Goal: Task Accomplishment & Management: Use online tool/utility

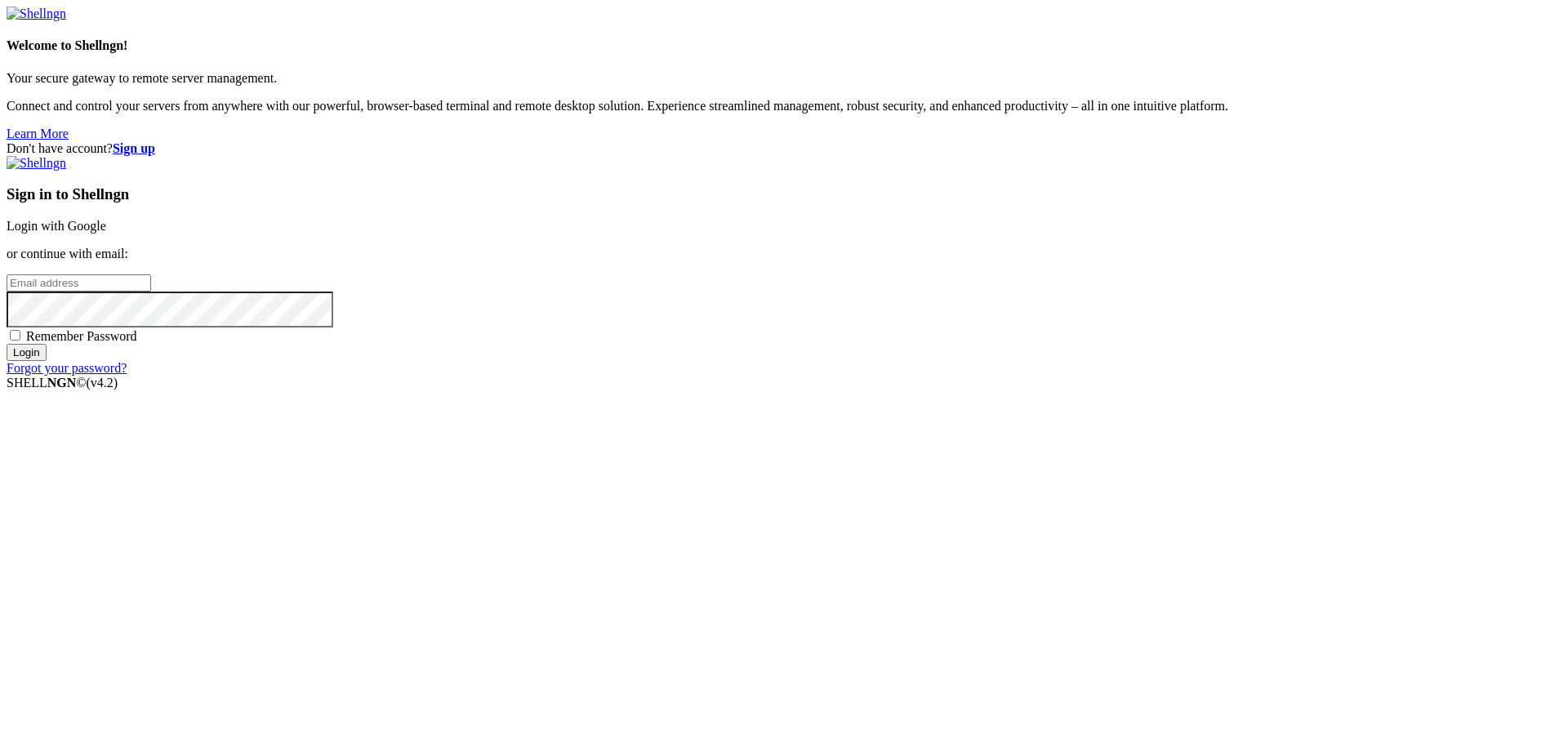
type input "[PERSON_NAME][EMAIL_ADDRESS][DOMAIN_NAME]"
click at [47, 361] on input "Login" at bounding box center [26, 352] width 40 height 17
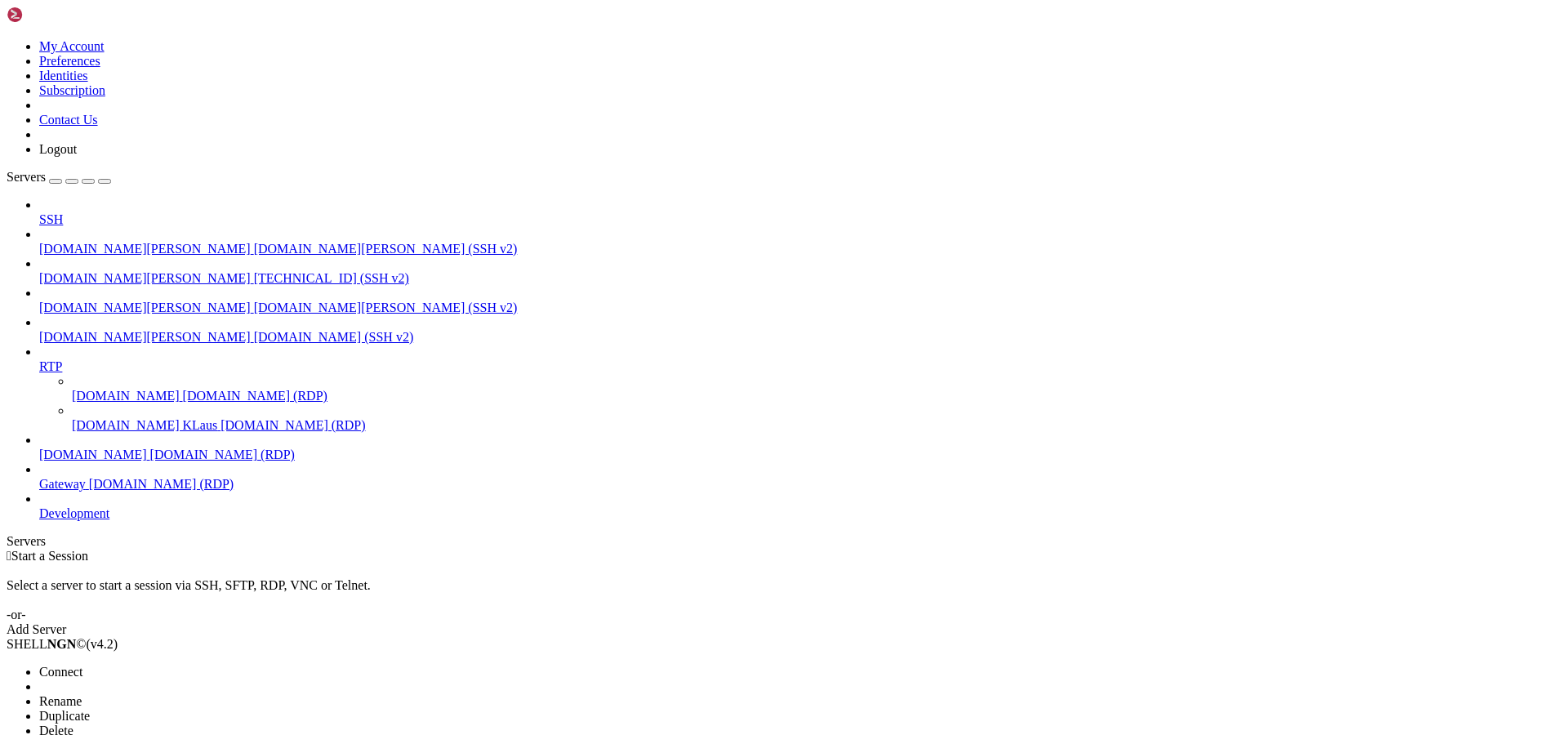
click at [83, 665] on span "Connect" at bounding box center [61, 671] width 43 height 14
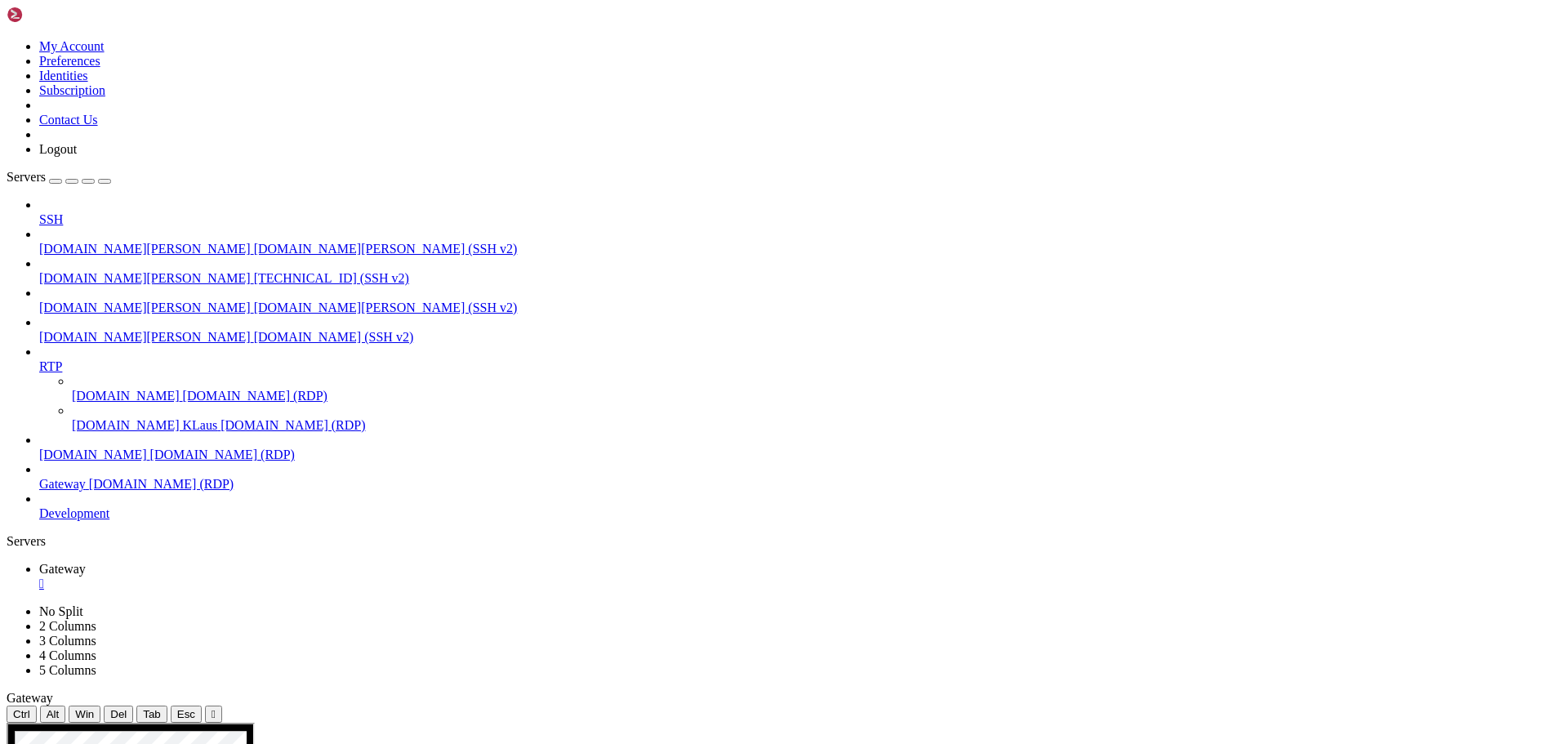
click at [296, 576] on div "" at bounding box center [800, 583] width 1522 height 15
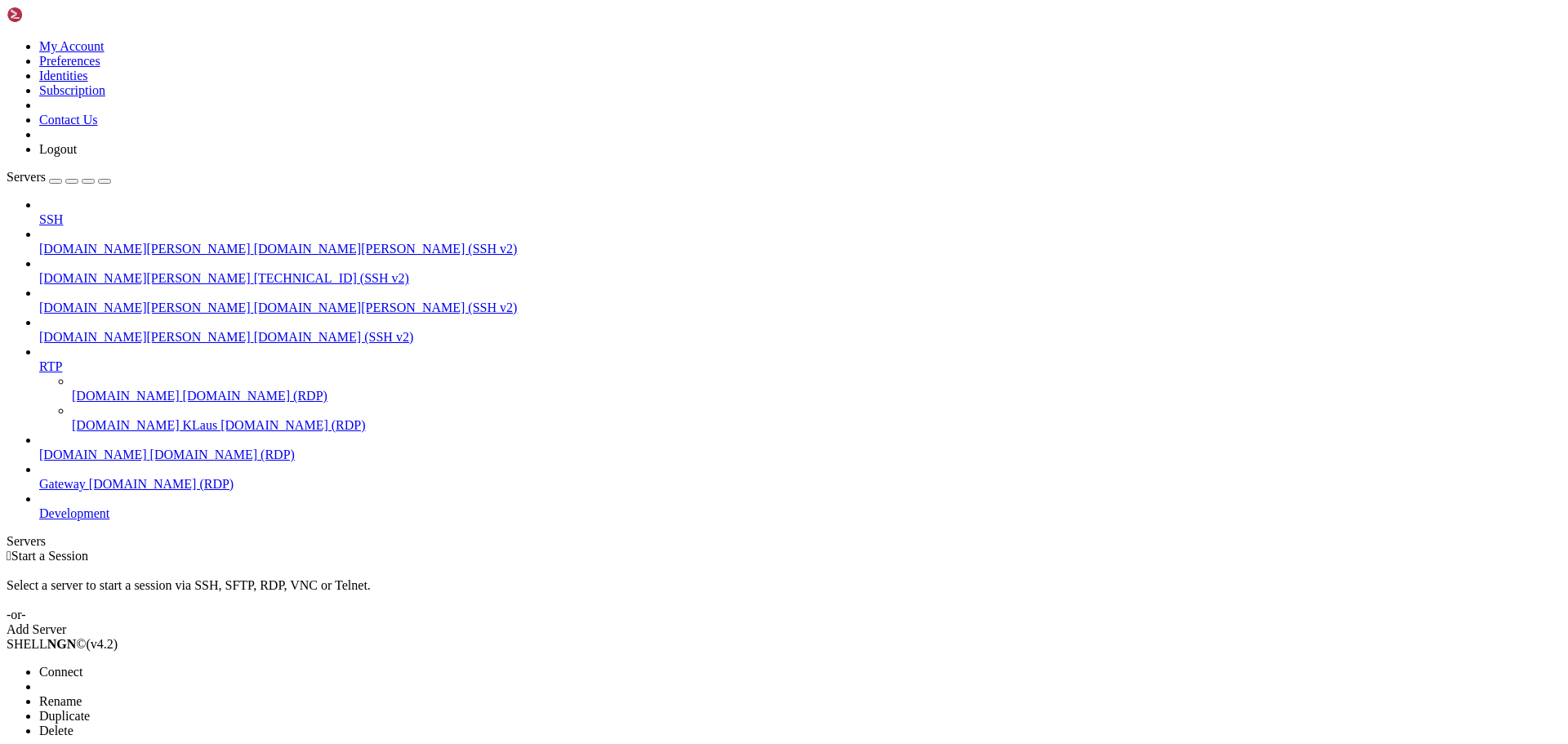
click at [83, 665] on span "Connect" at bounding box center [61, 671] width 43 height 14
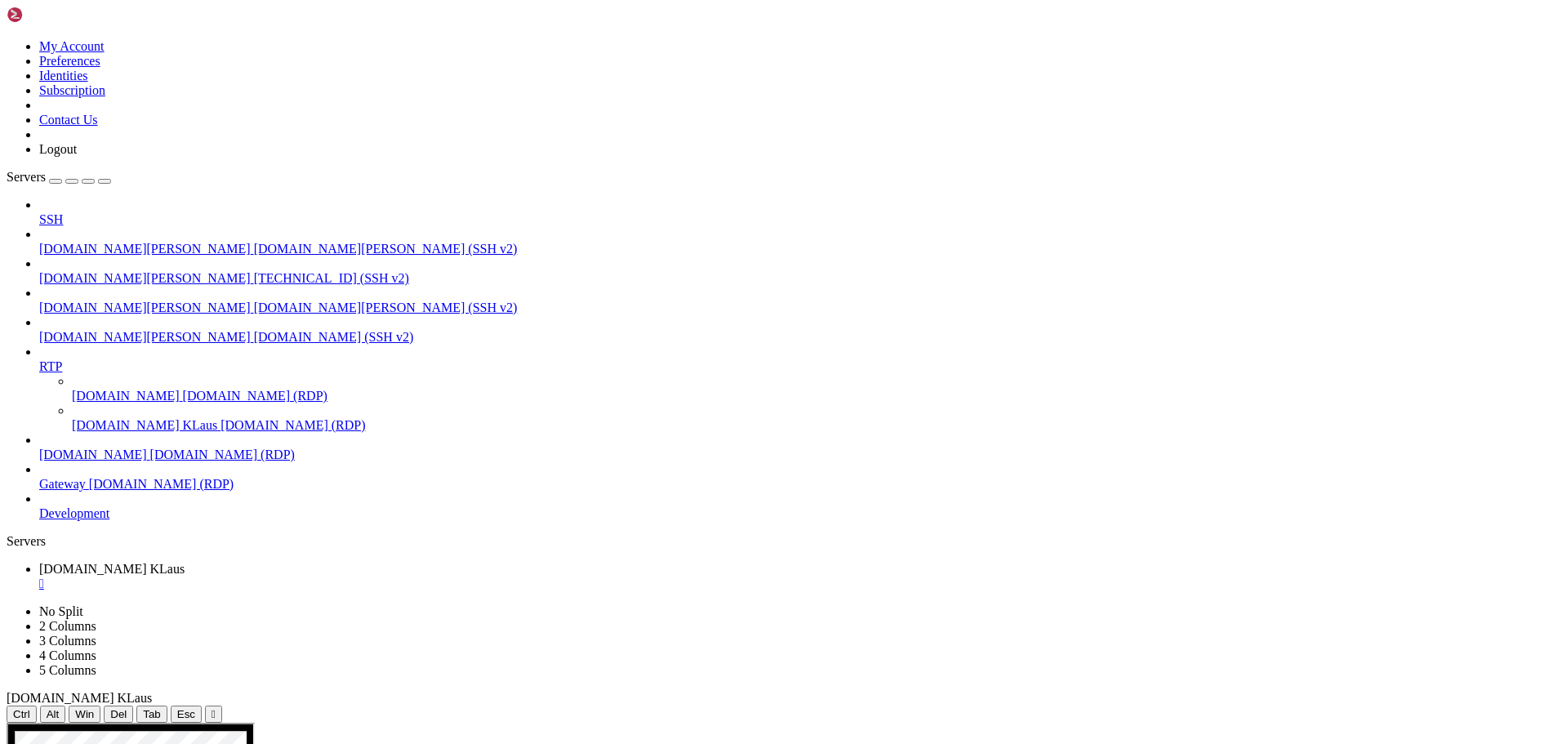
click at [96, 490] on span "[DOMAIN_NAME] (RDP)" at bounding box center [161, 483] width 144 height 14
click at [332, 576] on div "" at bounding box center [800, 583] width 1522 height 15
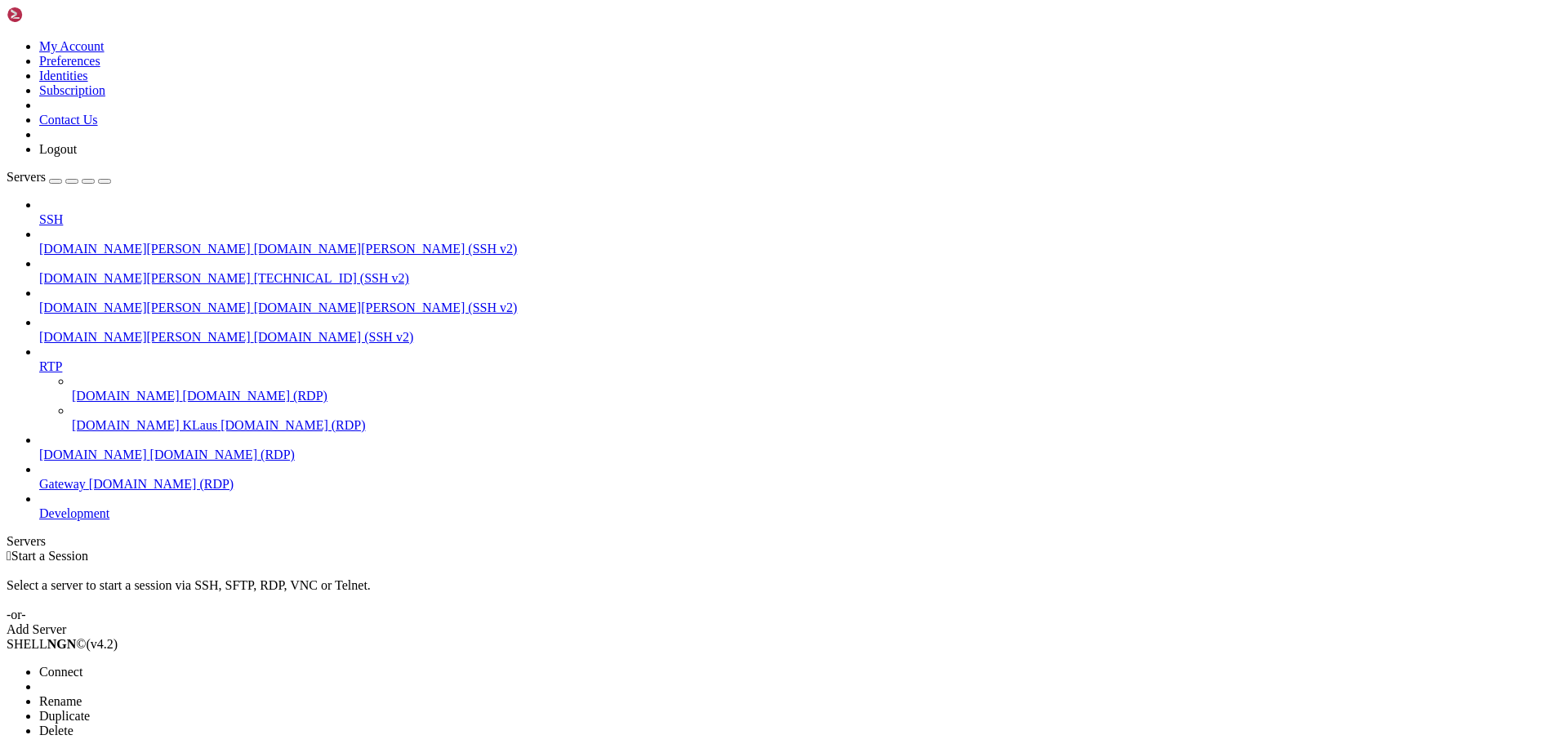
click at [83, 665] on span "Connect" at bounding box center [61, 671] width 43 height 14
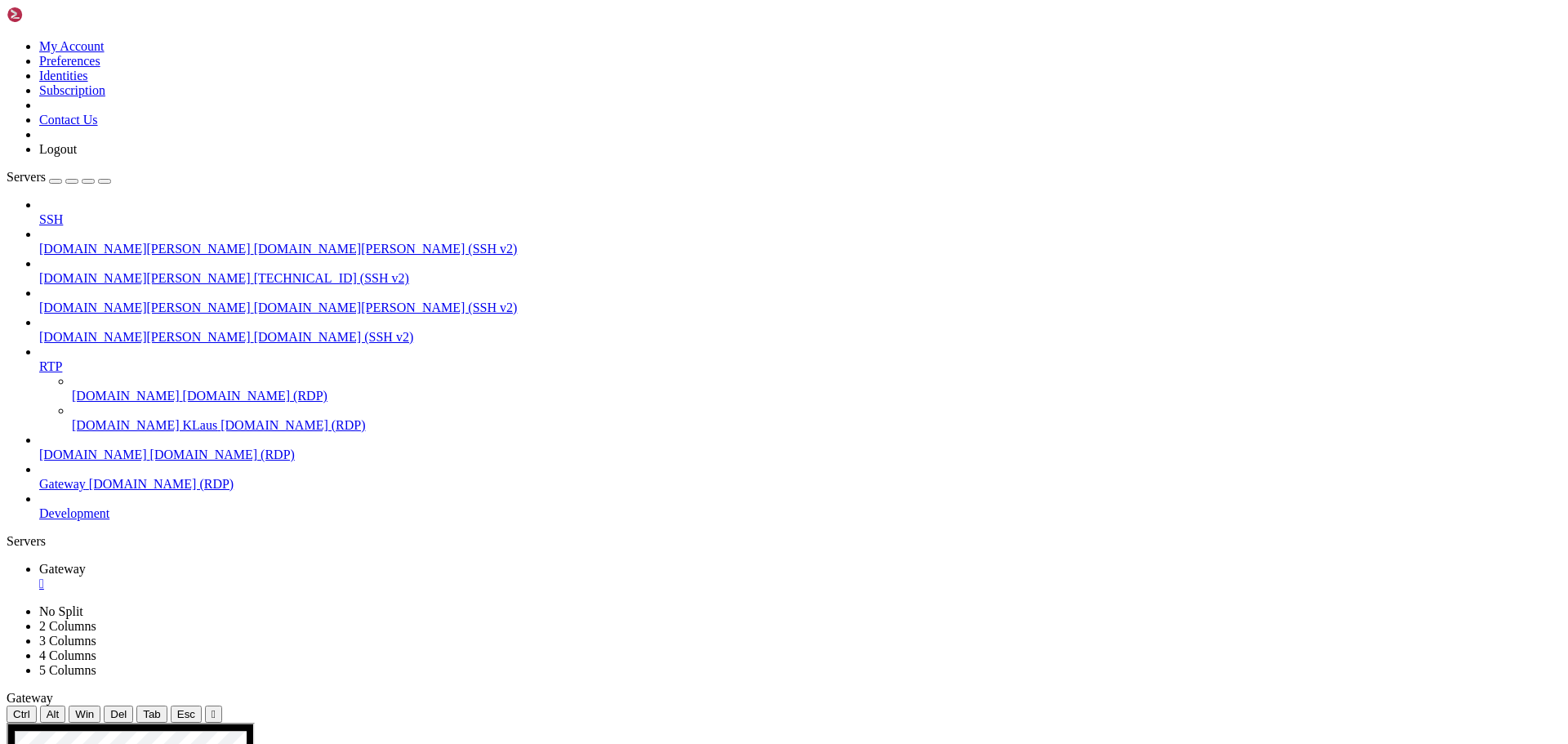
click at [292, 576] on div "" at bounding box center [800, 583] width 1522 height 15
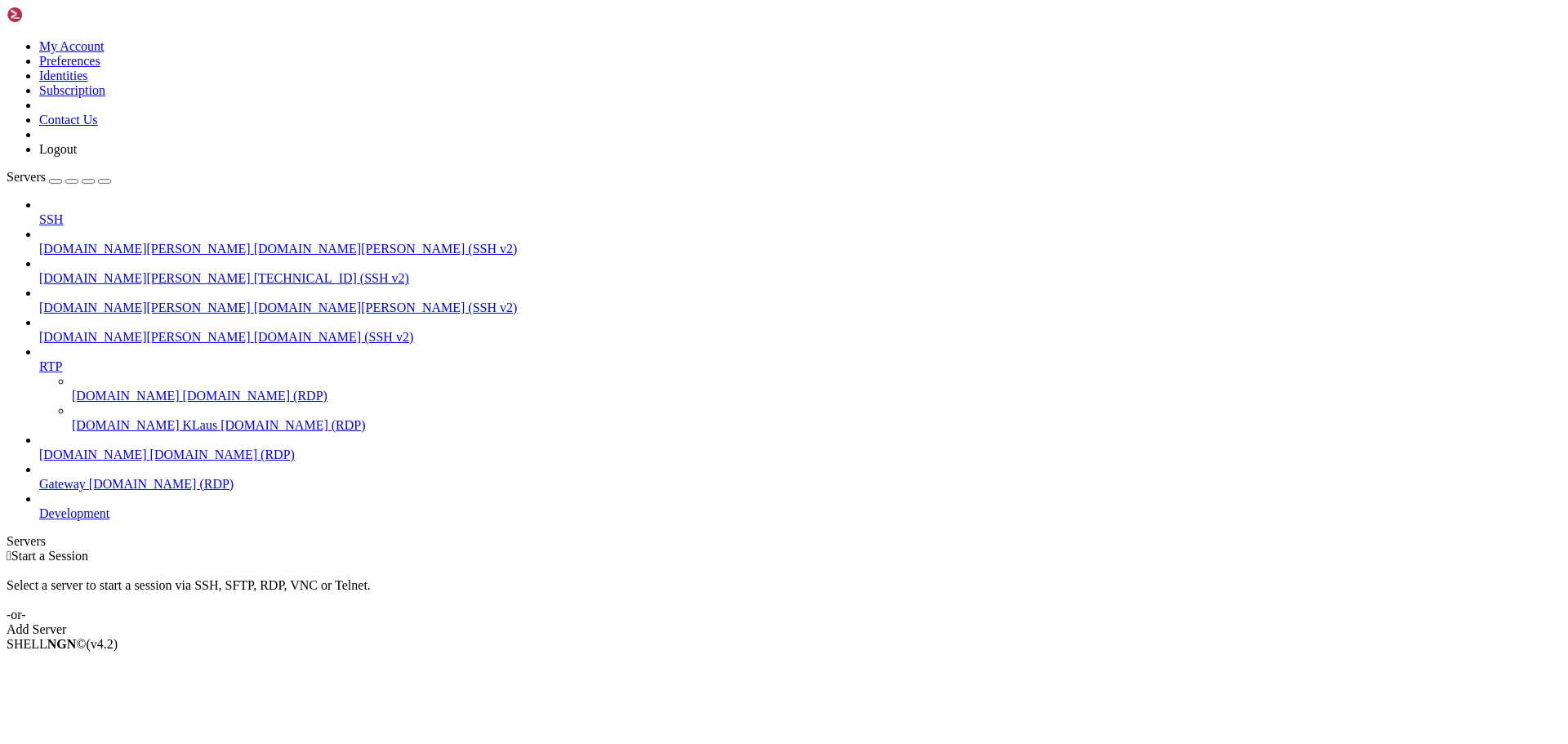
click at [90, 418] on span "[DOMAIN_NAME] KLaus" at bounding box center [144, 424] width 145 height 14
click at [66, 477] on div at bounding box center [784, 372] width 1568 height 744
click at [83, 665] on span "Connect" at bounding box center [61, 671] width 43 height 14
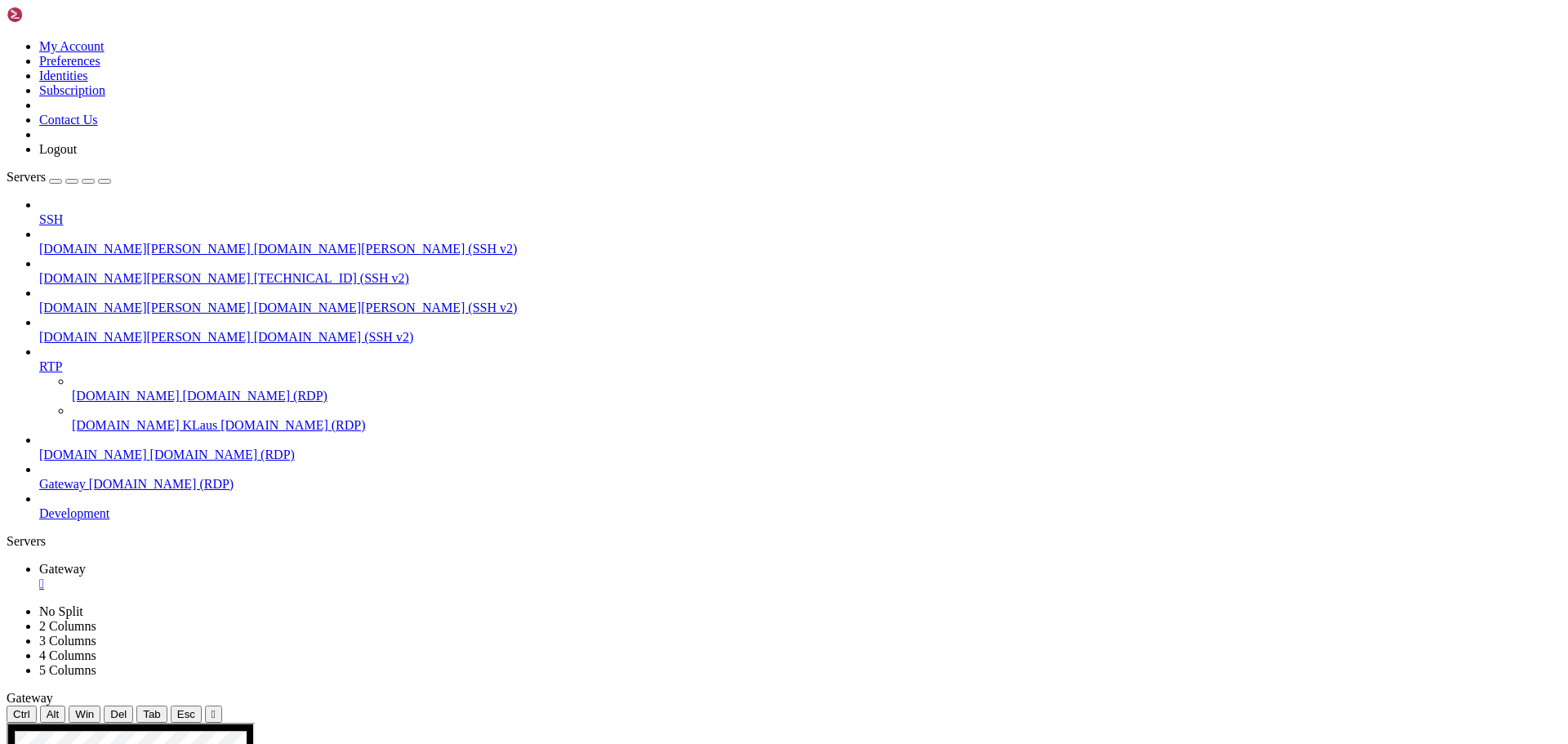
click at [298, 576] on div "" at bounding box center [800, 583] width 1522 height 15
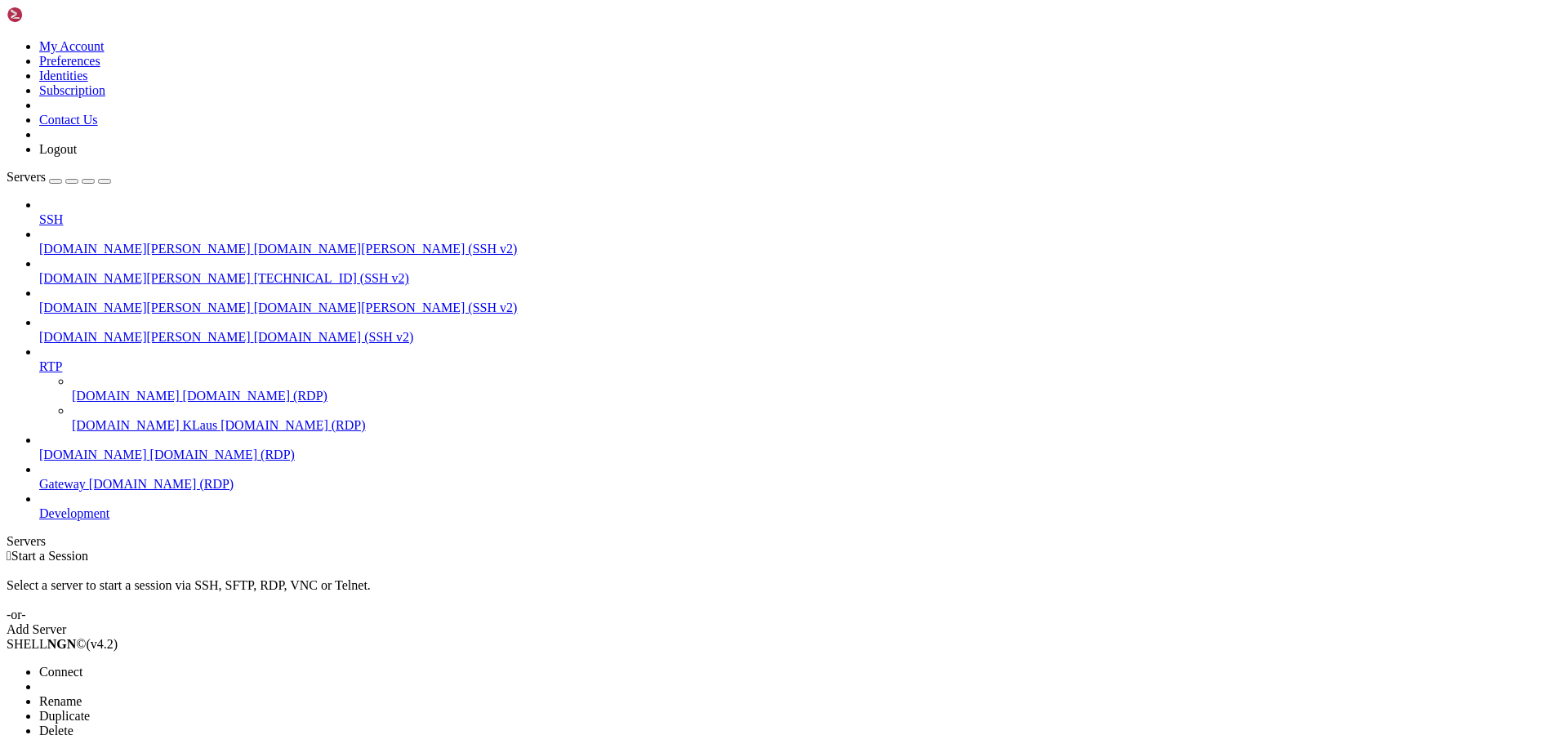
click at [83, 665] on span "Connect" at bounding box center [61, 671] width 43 height 14
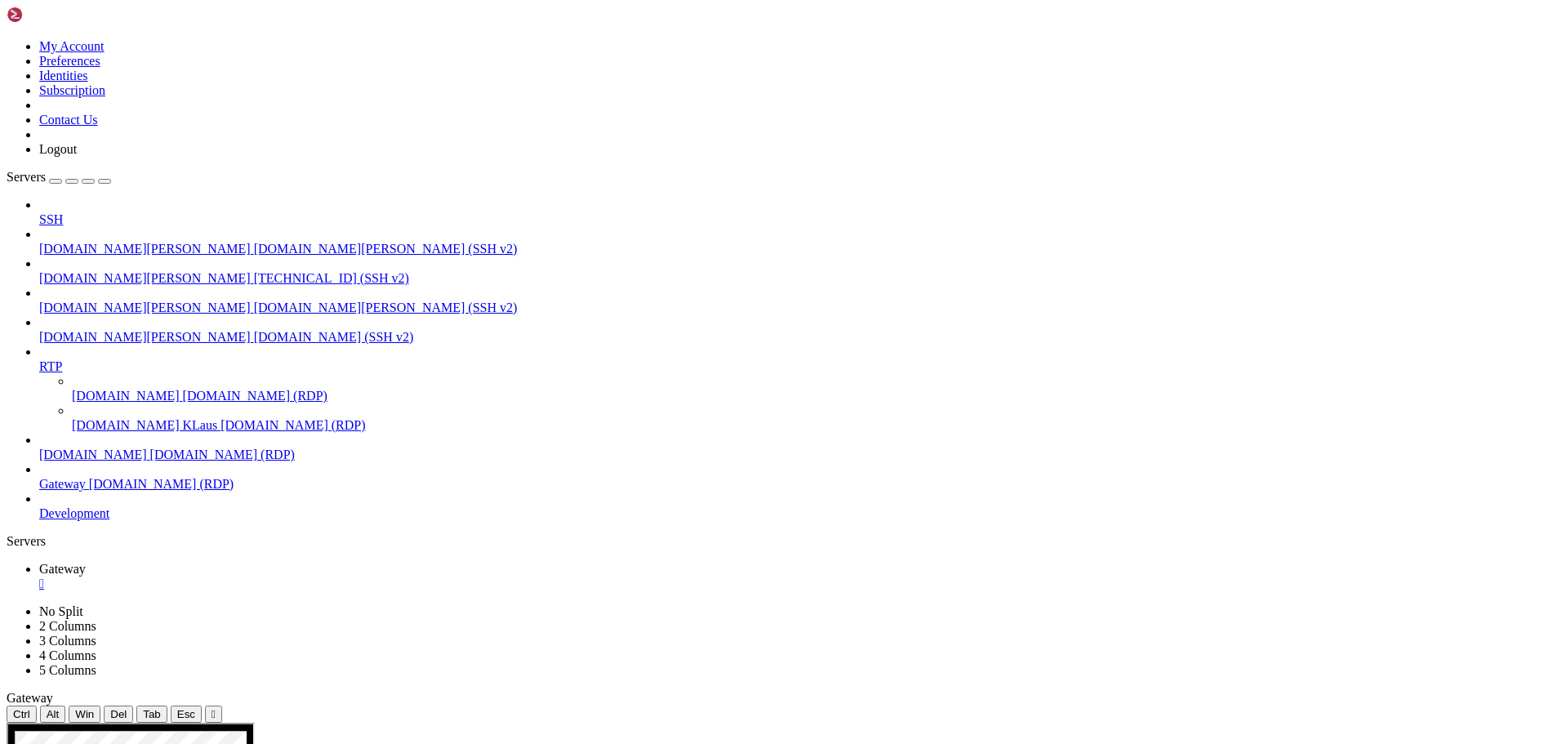
click at [295, 576] on div "" at bounding box center [800, 583] width 1522 height 15
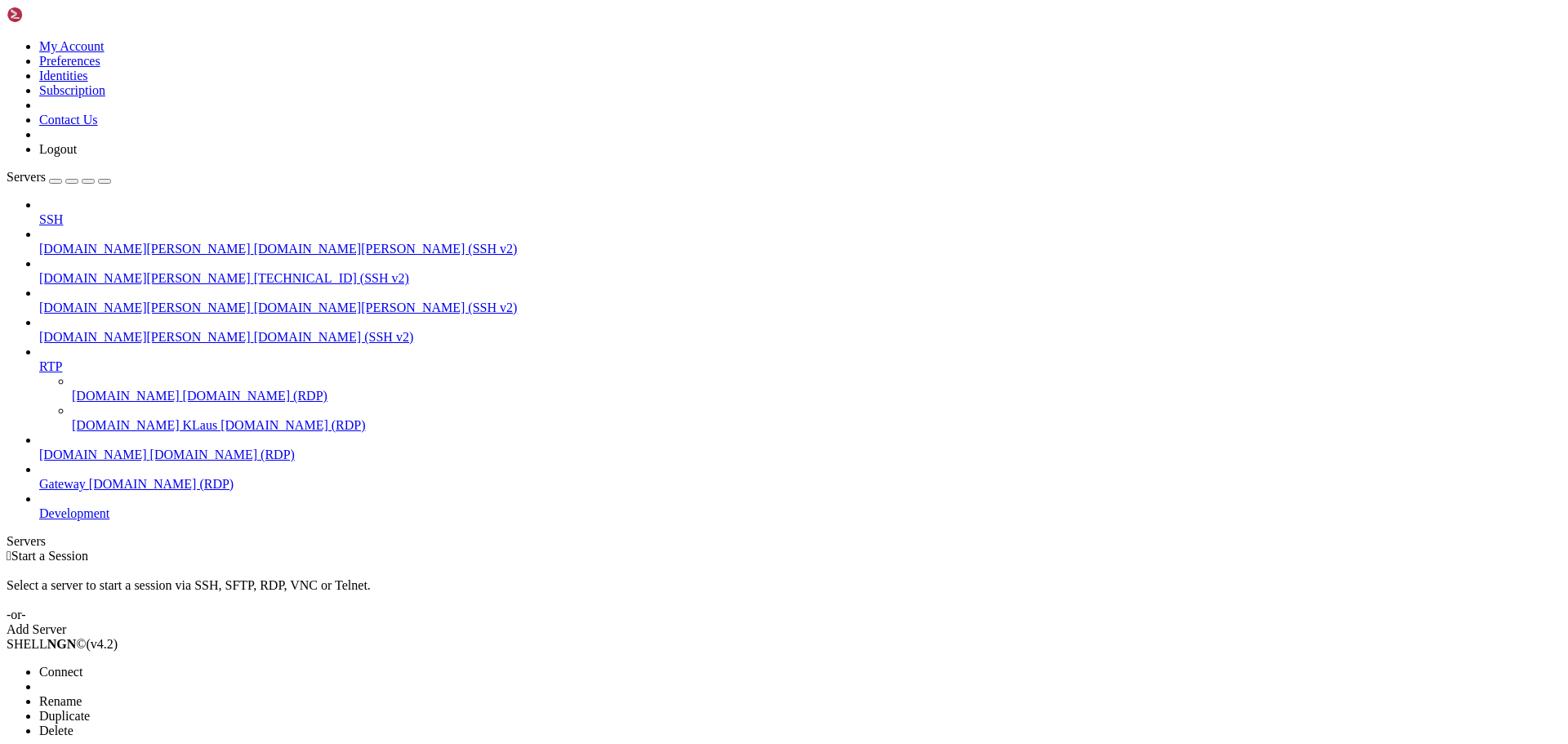
click at [156, 665] on li "Connect" at bounding box center [113, 672] width 148 height 15
